Goal: Information Seeking & Learning: Check status

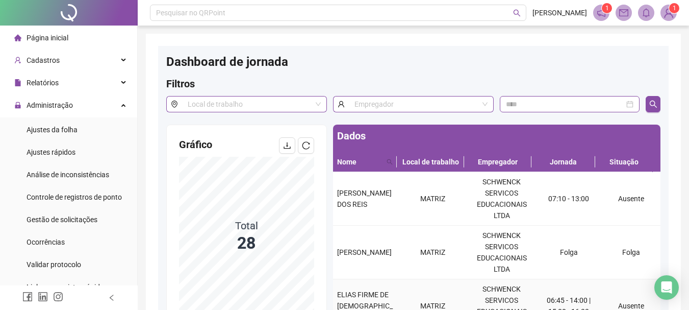
scroll to position [149, 0]
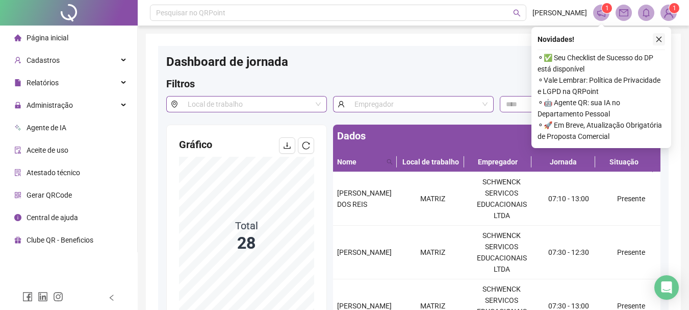
click at [657, 39] on icon "close" at bounding box center [659, 39] width 7 height 7
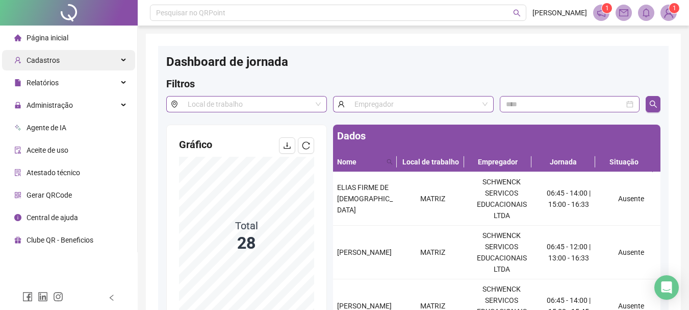
click at [51, 63] on span "Cadastros" at bounding box center [43, 60] width 33 height 8
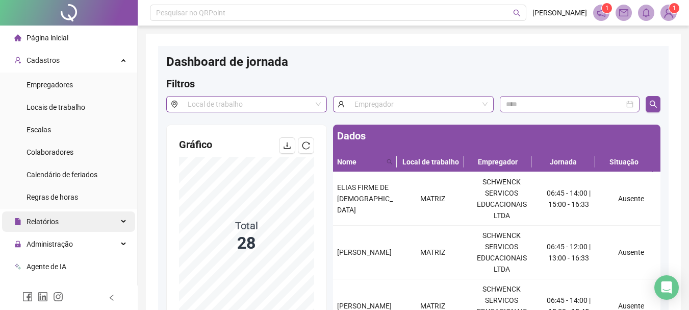
click at [55, 225] on span "Relatórios" at bounding box center [43, 221] width 32 height 8
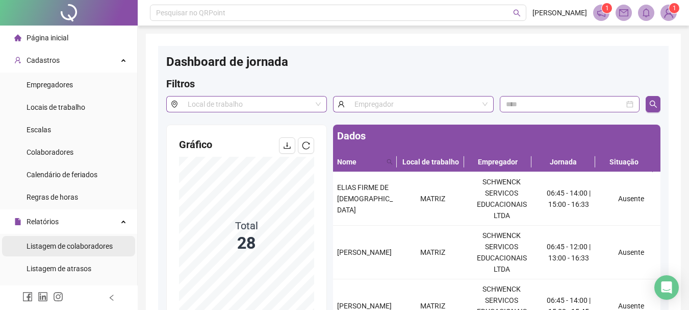
click at [59, 247] on span "Listagem de colaboradores" at bounding box center [70, 246] width 86 height 8
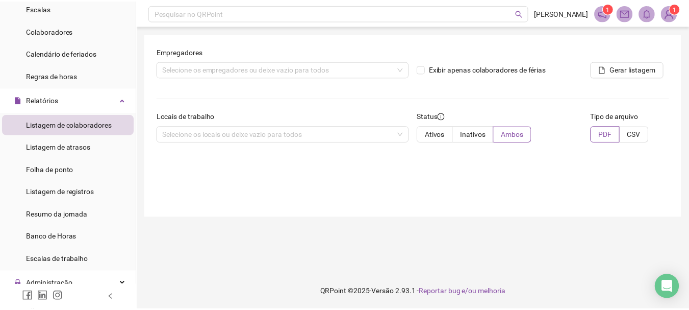
scroll to position [123, 0]
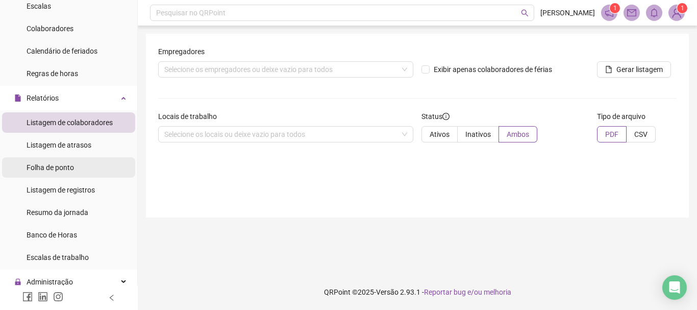
click at [65, 163] on span "Folha de ponto" at bounding box center [50, 167] width 47 height 8
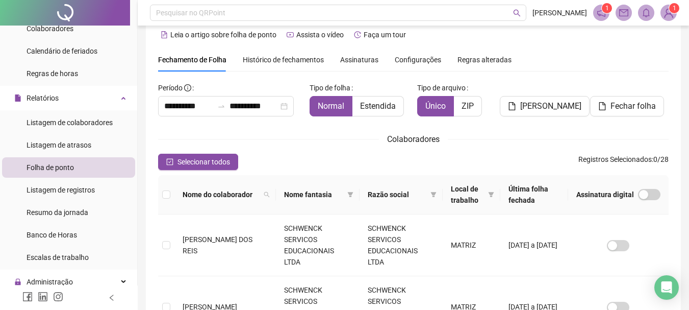
scroll to position [12, 0]
